Goal: Transaction & Acquisition: Purchase product/service

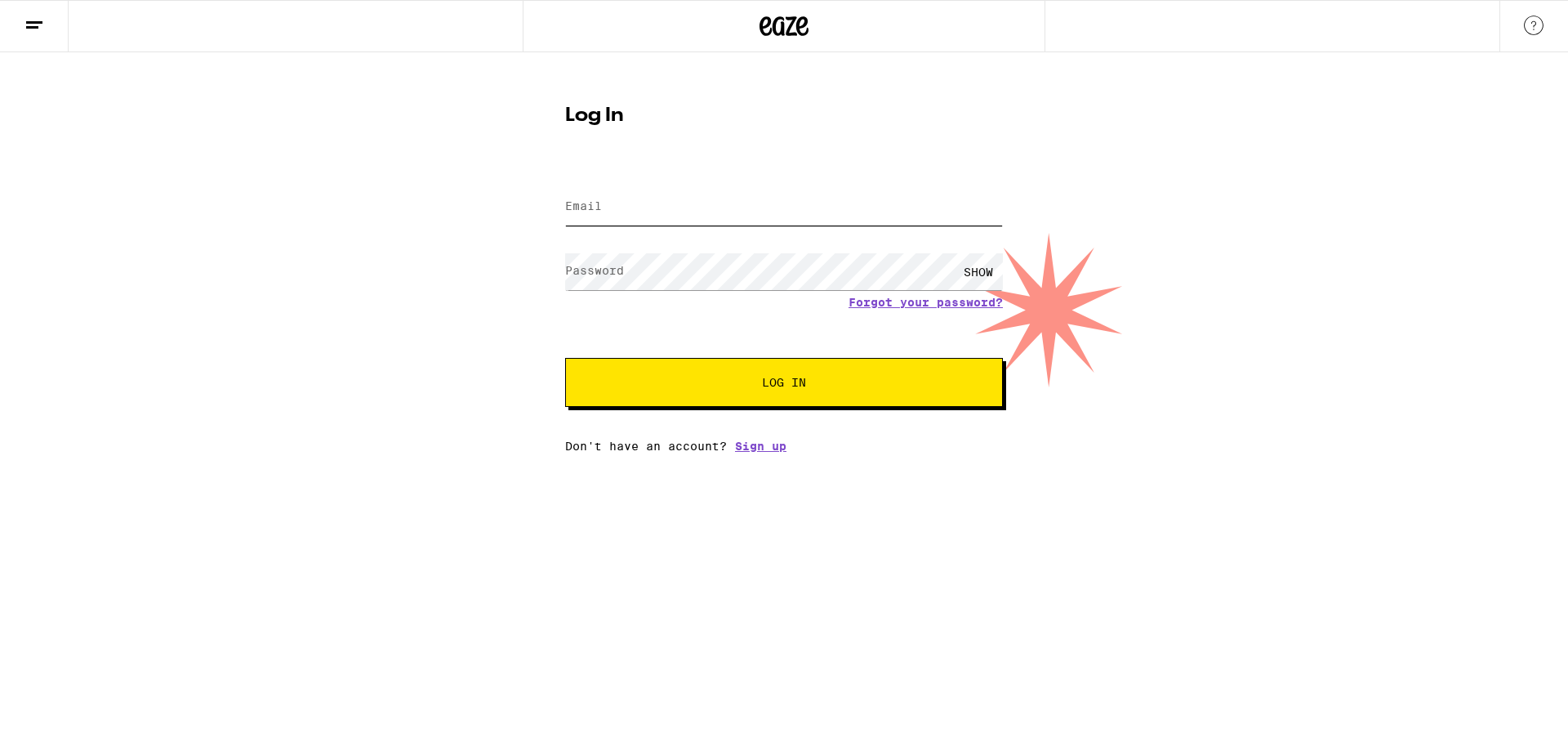
type input "[EMAIL_ADDRESS][DOMAIN_NAME]"
click at [743, 395] on button "Log In" at bounding box center [784, 382] width 438 height 49
